Goal: Task Accomplishment & Management: Manage account settings

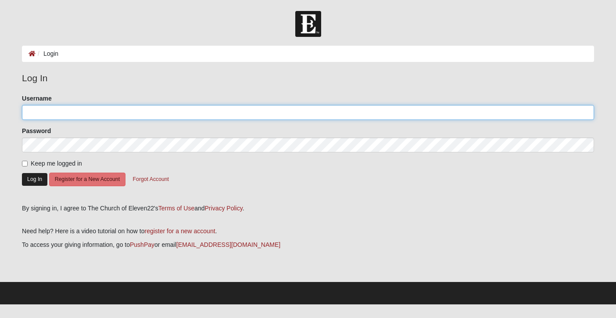
type input "angelcutshall"
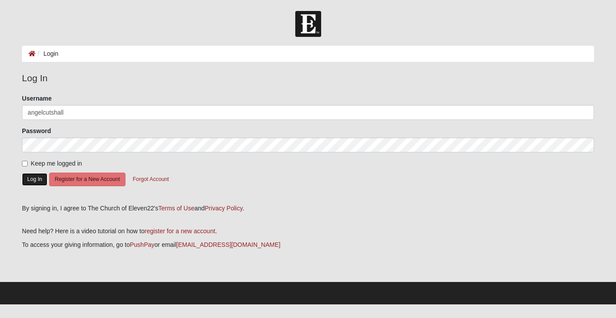
click at [37, 178] on button "Log In" at bounding box center [34, 179] width 25 height 13
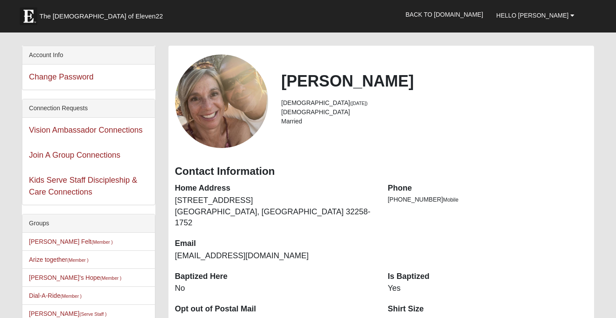
scroll to position [29, 0]
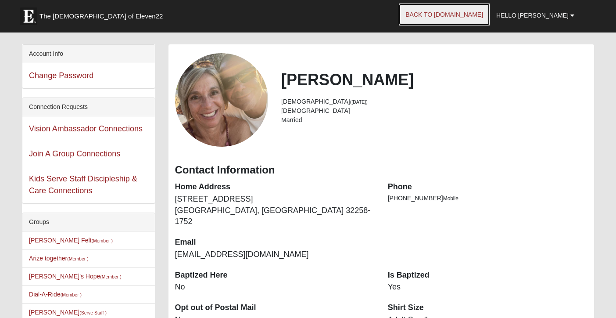
click at [477, 14] on link "Back to [DOMAIN_NAME]" at bounding box center [444, 15] width 91 height 22
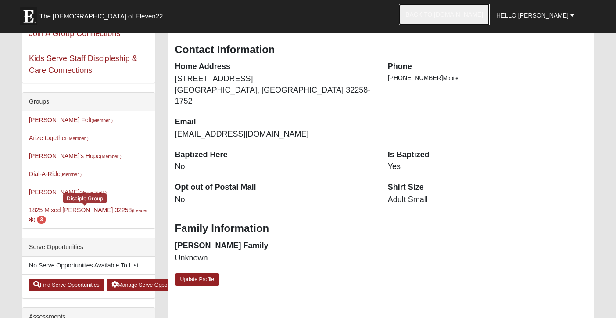
scroll to position [158, 0]
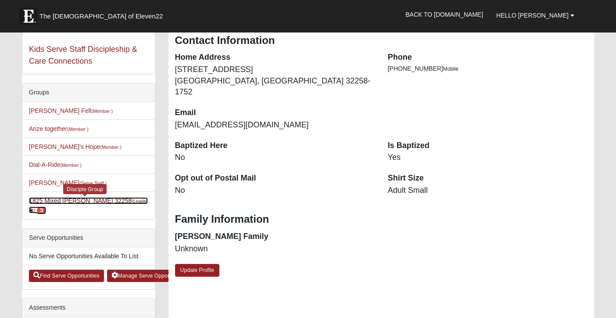
click at [71, 203] on link "1825 Mixed [PERSON_NAME] 32258 (Leader ) 3" at bounding box center [88, 205] width 118 height 16
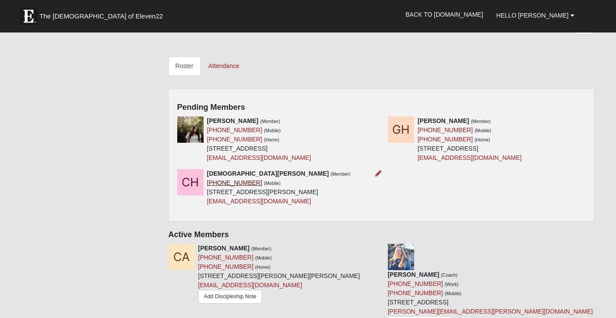
scroll to position [381, 0]
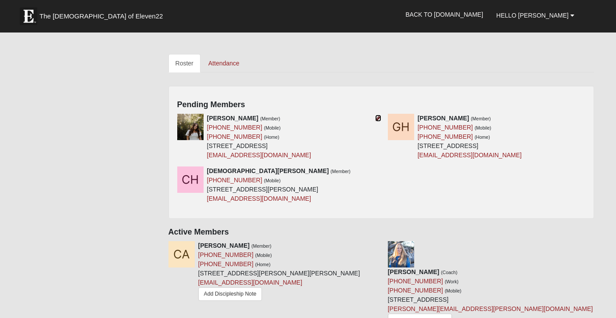
click at [379, 117] on icon at bounding box center [378, 118] width 6 height 6
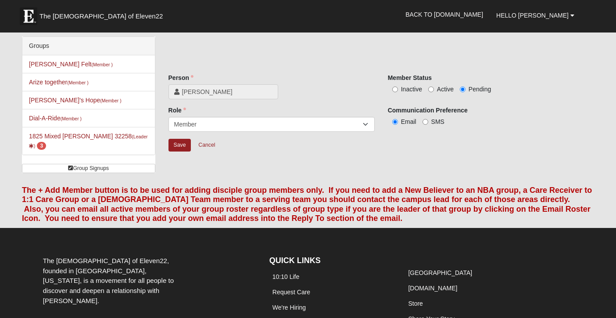
click at [440, 92] on span "Active" at bounding box center [445, 89] width 17 height 7
click at [434, 92] on input "Active" at bounding box center [431, 89] width 6 height 6
radio input "true"
click at [182, 143] on input "Save" at bounding box center [179, 145] width 23 height 13
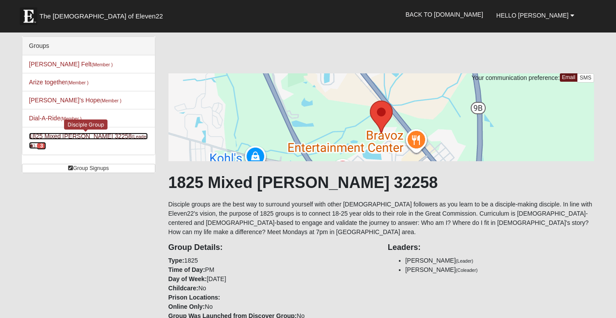
click at [107, 138] on small "(Leader )" at bounding box center [88, 141] width 118 height 14
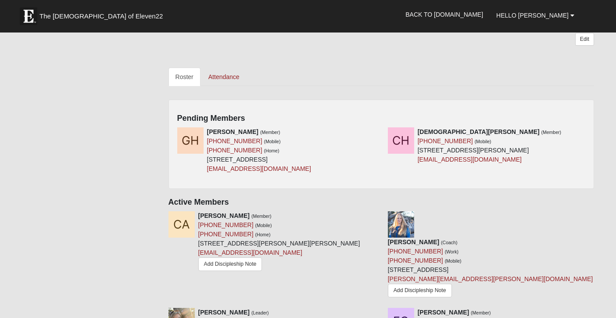
scroll to position [349, 0]
